Goal: Task Accomplishment & Management: Manage account settings

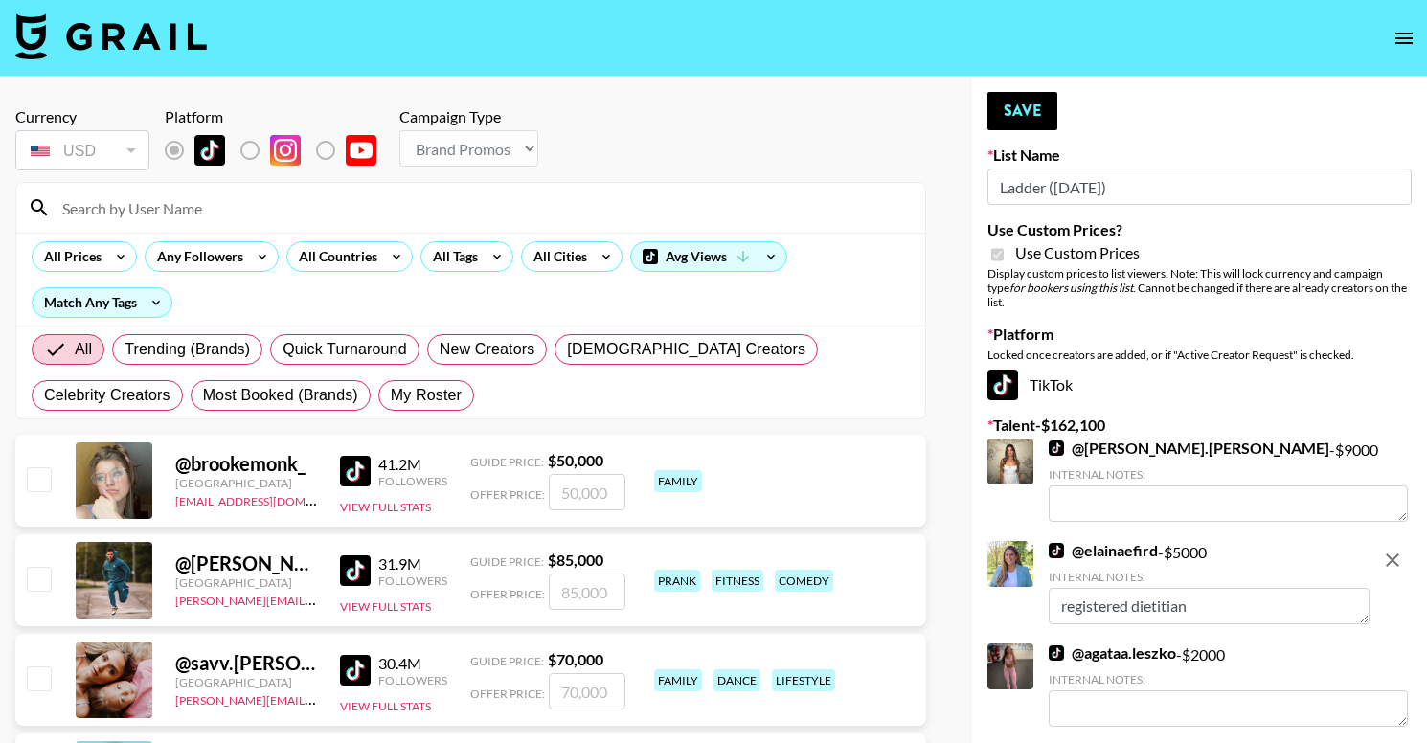
select select "Brand"
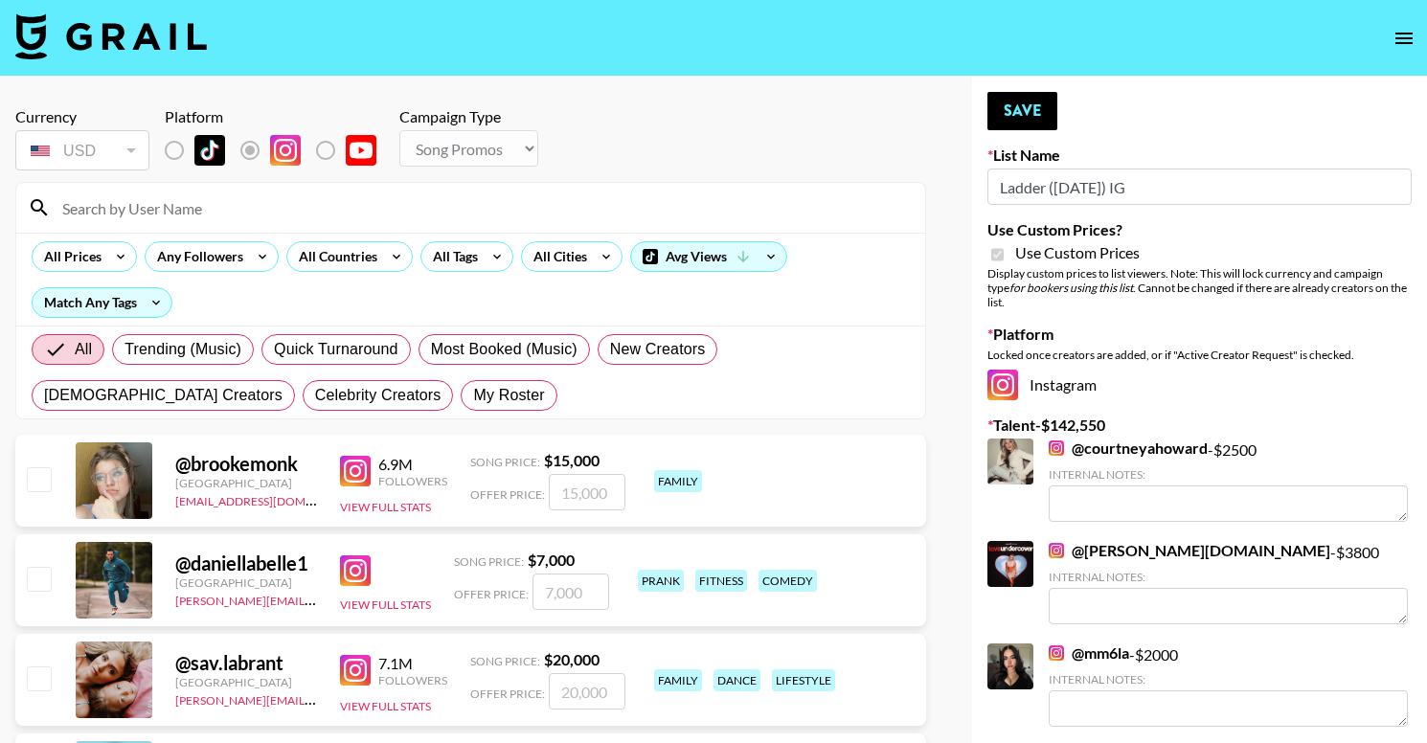
select select "Song"
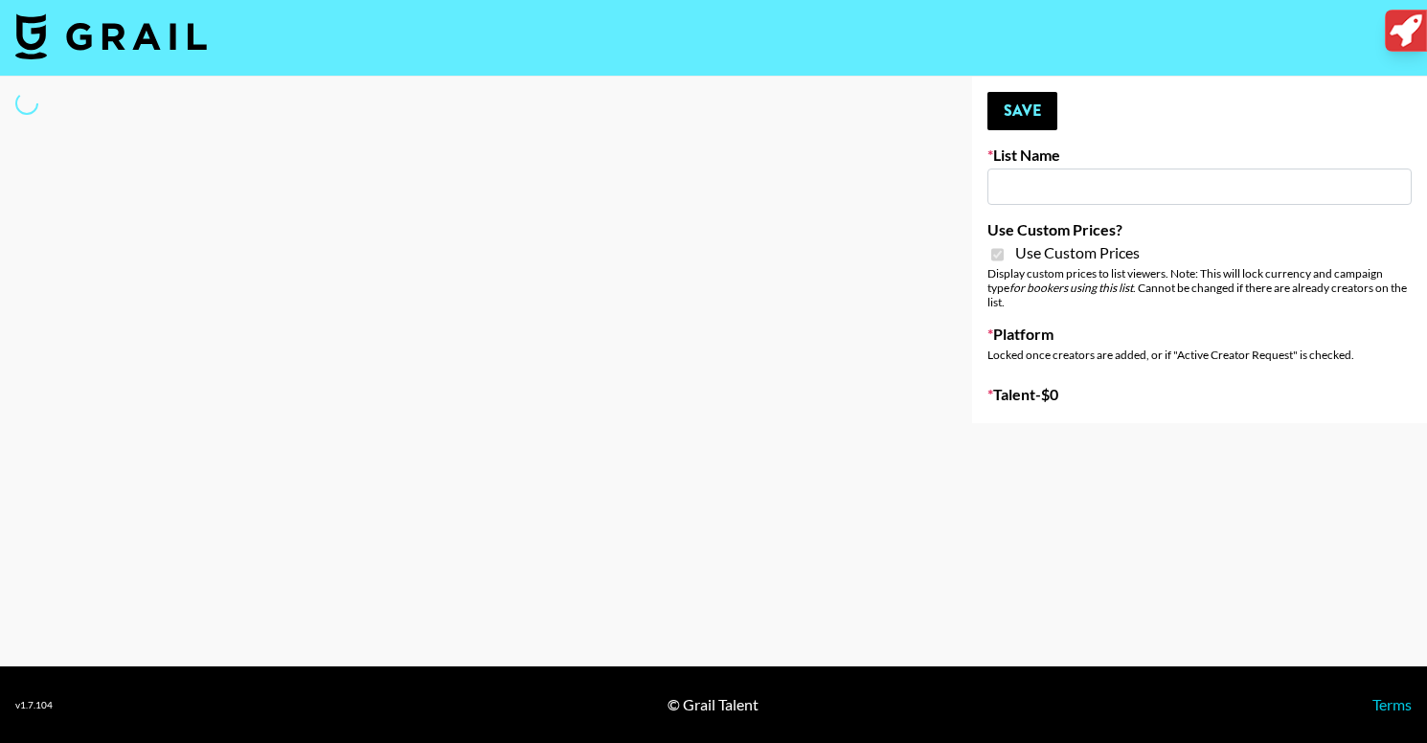
type input "Ladder (23rd Sept) IG"
checkbox input "true"
select select "Song"
